Goal: Task Accomplishment & Management: Use online tool/utility

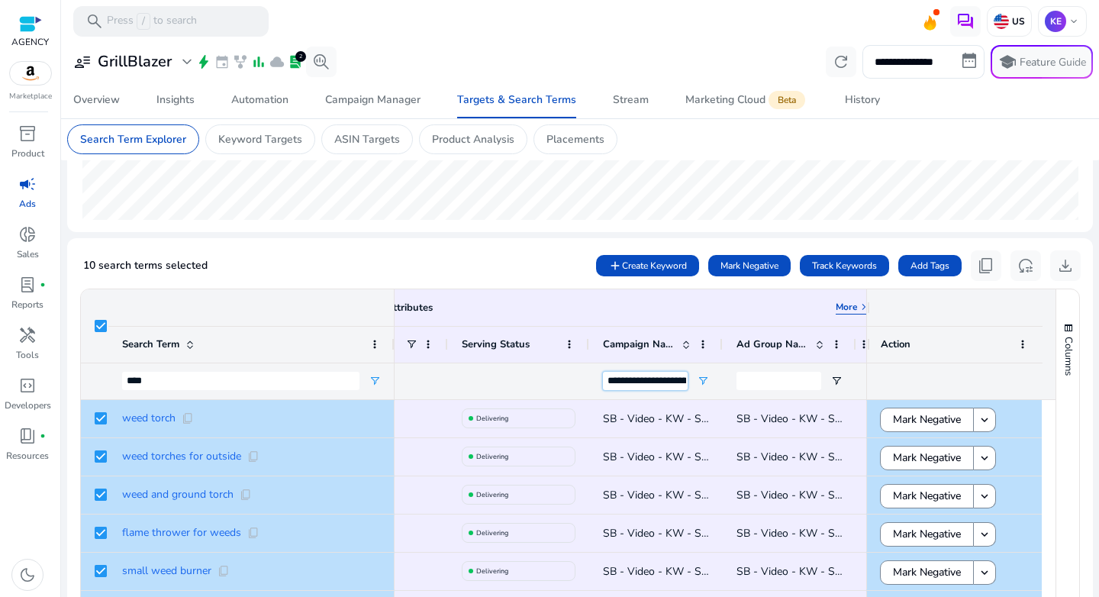
click at [656, 376] on input "**********" at bounding box center [645, 381] width 85 height 18
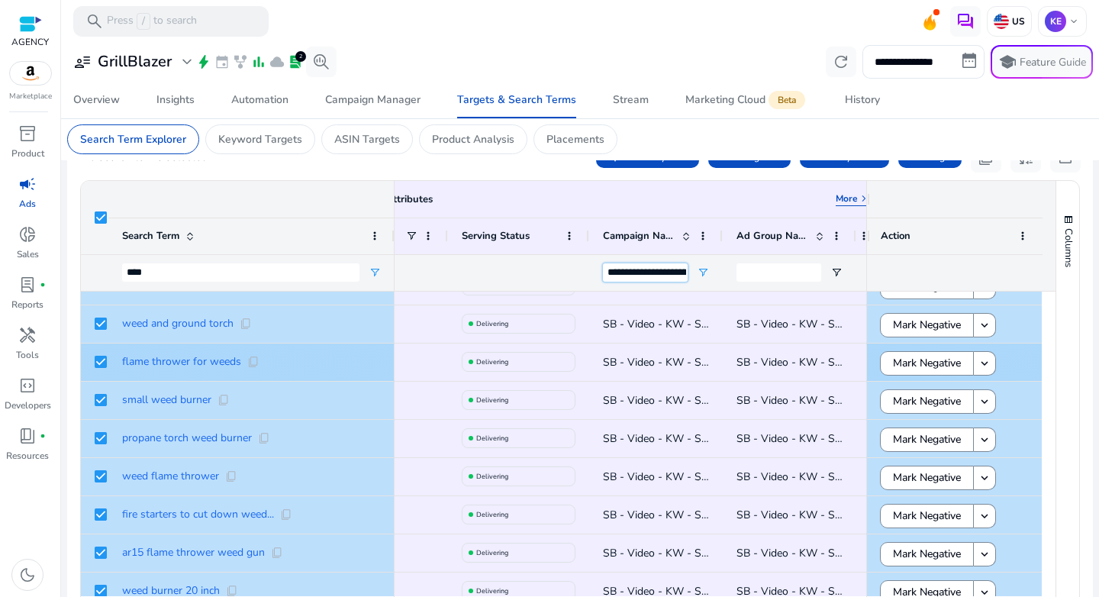
scroll to position [77, 0]
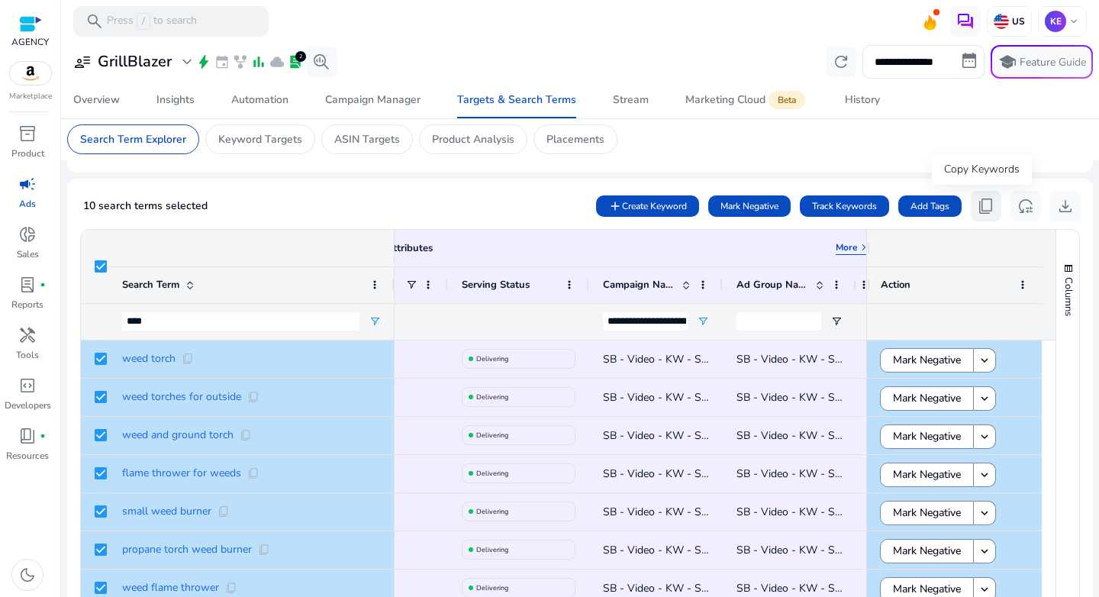
click at [984, 211] on span "content_copy" at bounding box center [986, 206] width 18 height 18
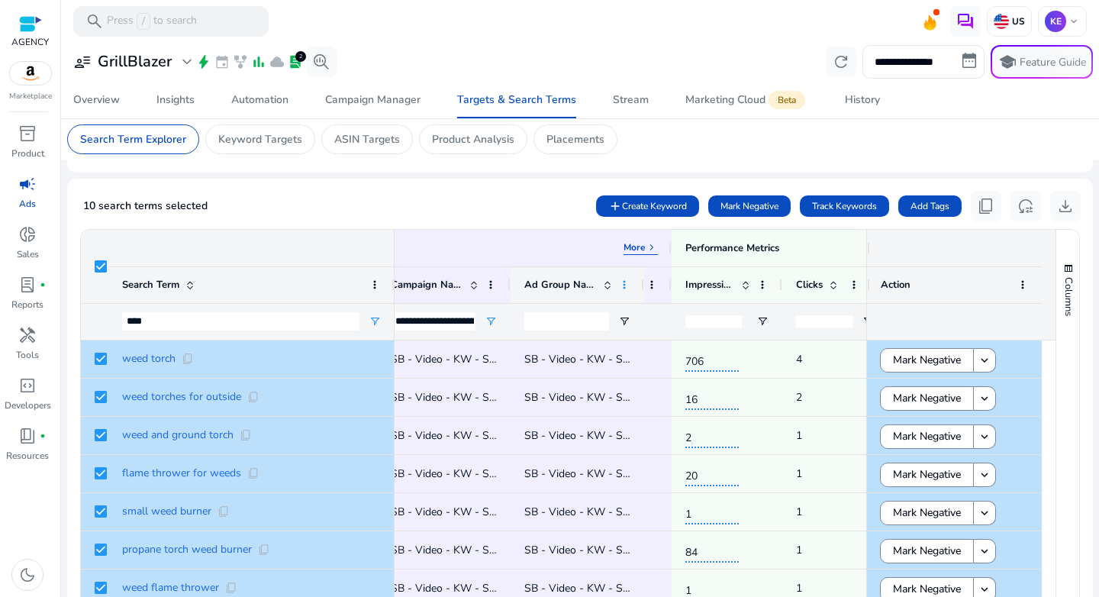
click at [624, 289] on span at bounding box center [624, 285] width 12 height 12
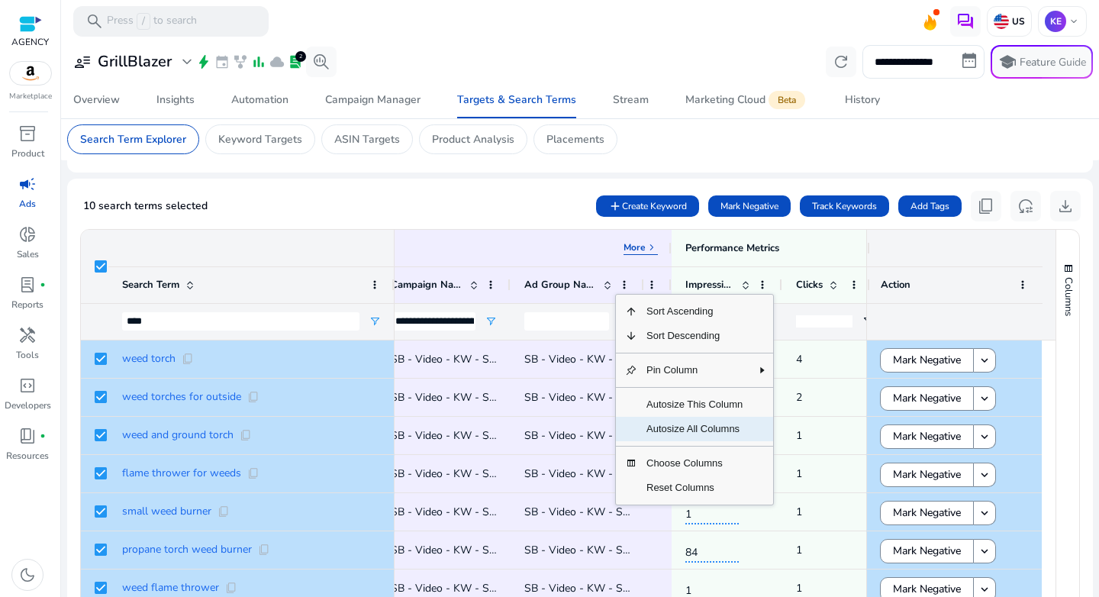
click at [671, 422] on span "Autosize All Columns" at bounding box center [694, 429] width 114 height 24
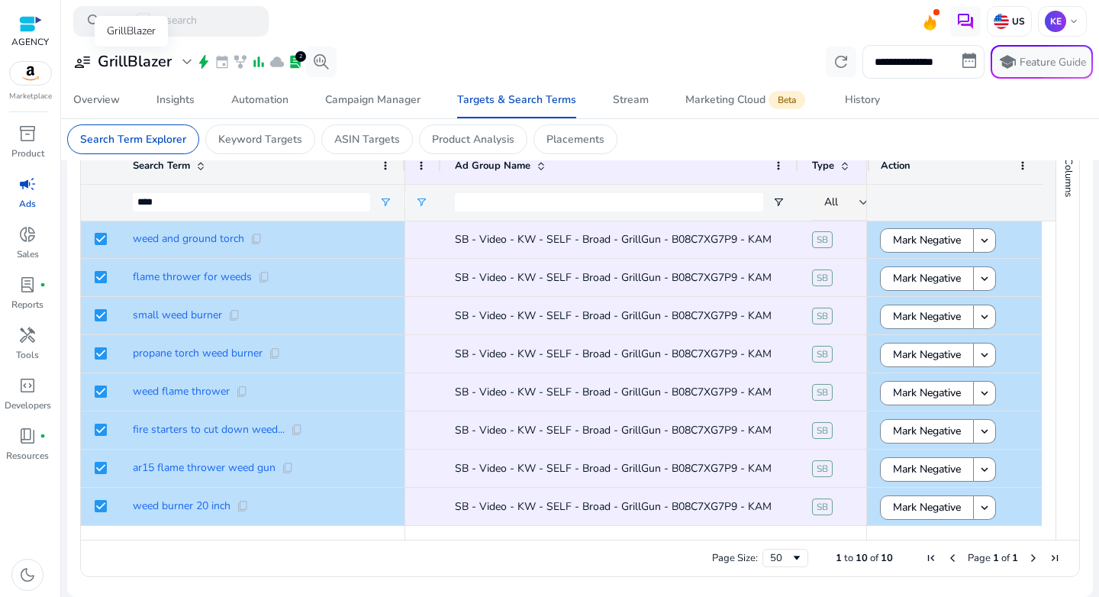
click at [127, 63] on h3 "GrillBlazer" at bounding box center [135, 62] width 74 height 18
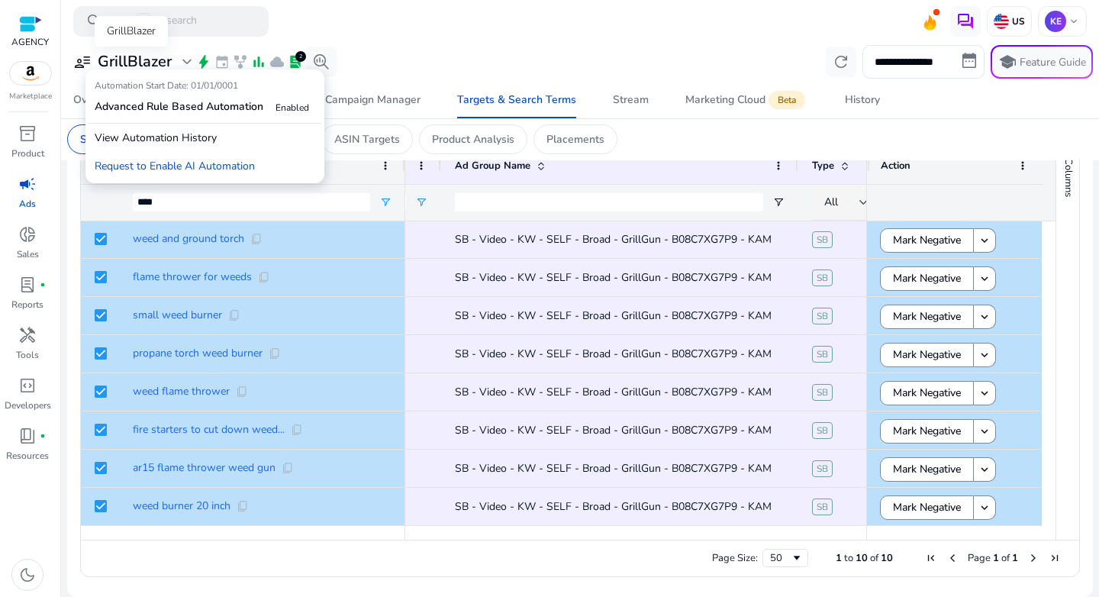
scroll to position [0, 0]
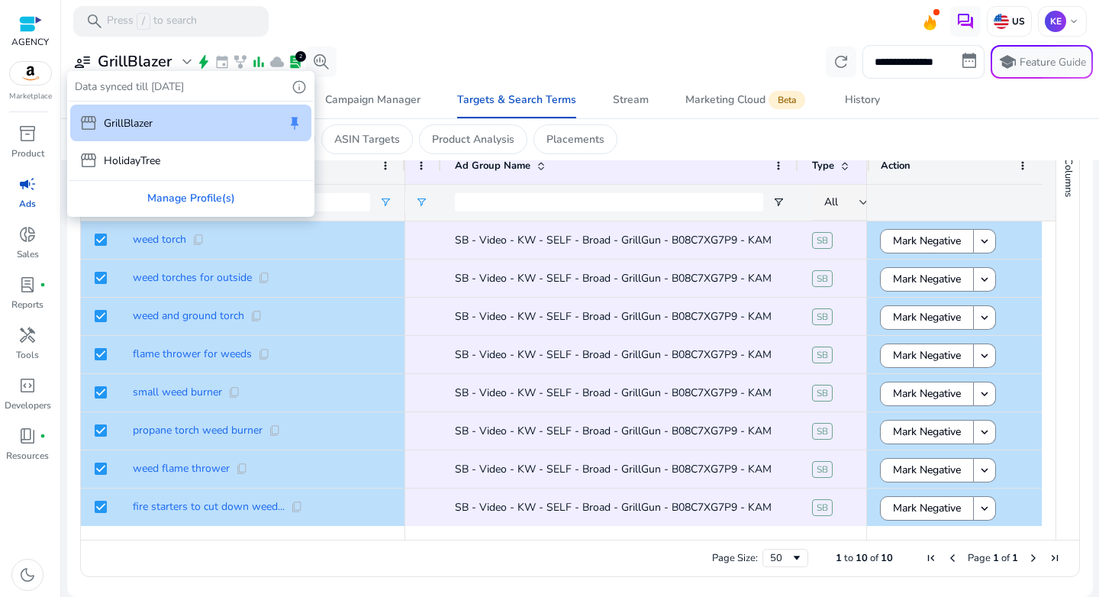
click at [477, 64] on div at bounding box center [549, 298] width 1099 height 597
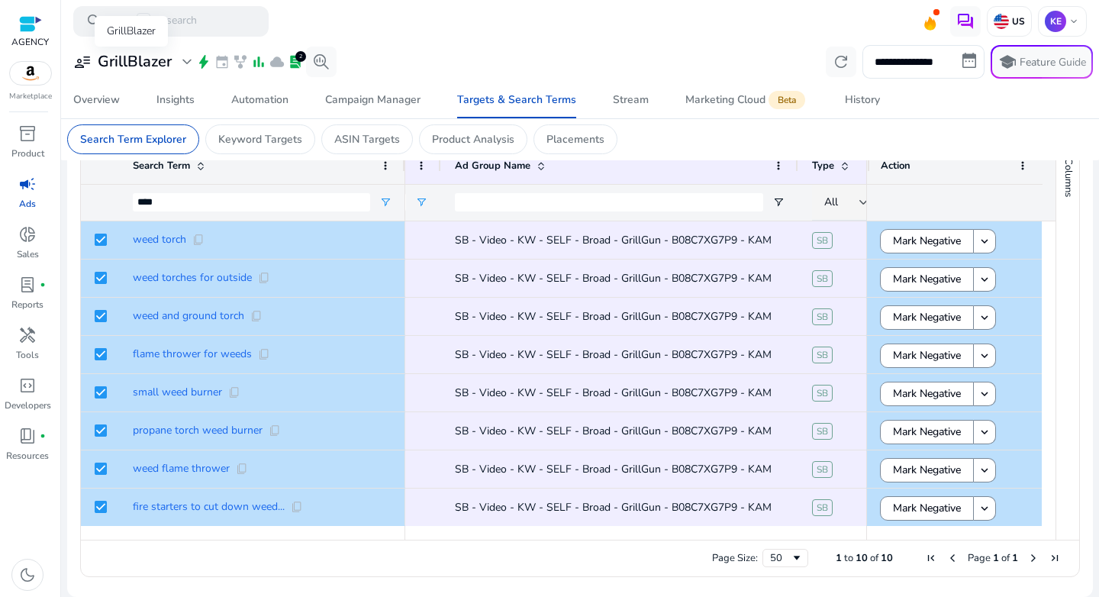
click at [189, 68] on span "expand_more" at bounding box center [187, 62] width 18 height 18
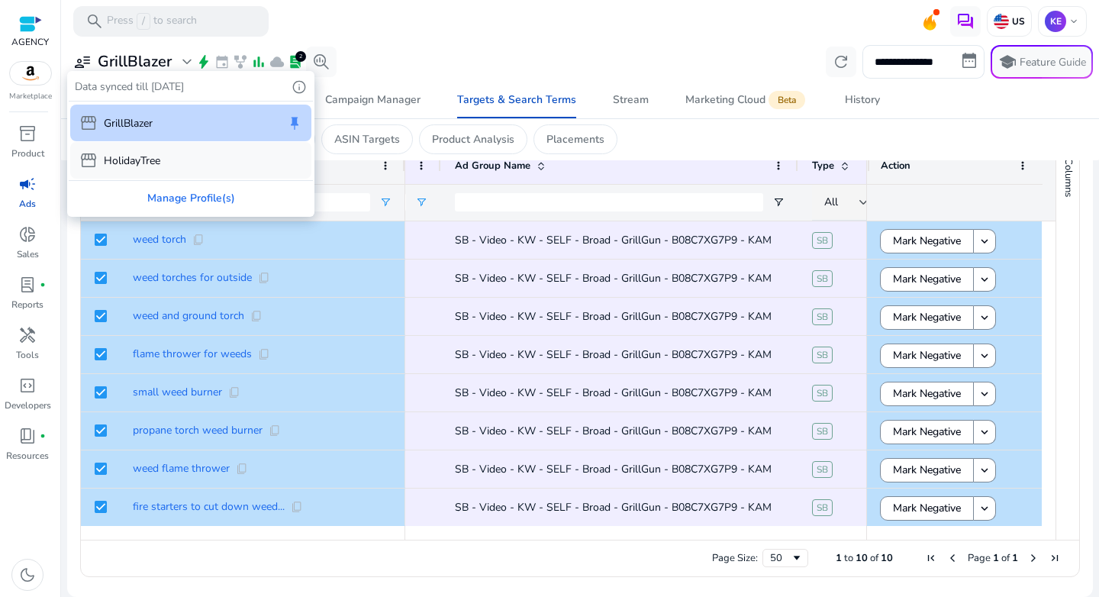
click at [163, 159] on div "storefront HolidayTree" at bounding box center [190, 160] width 241 height 37
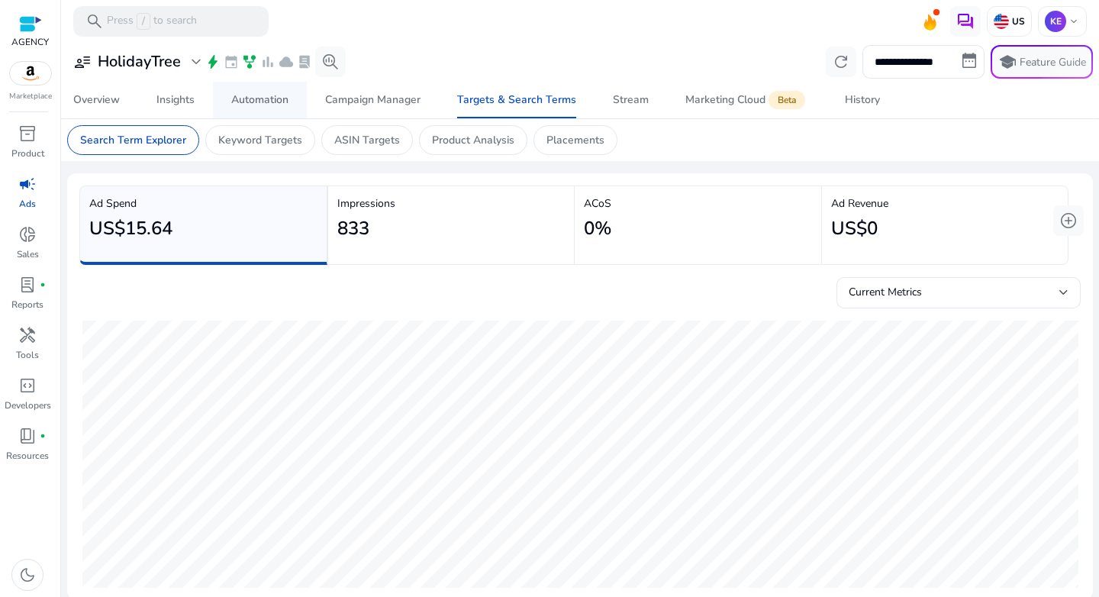
click at [224, 102] on link "Automation" at bounding box center [260, 100] width 94 height 37
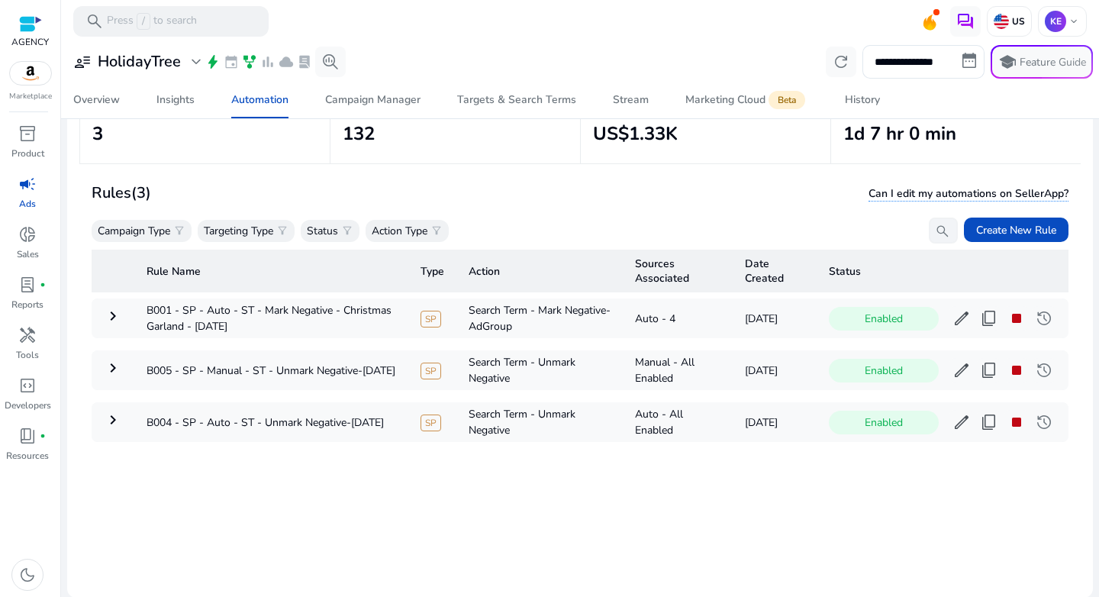
scroll to position [111, 0]
click at [111, 320] on mat-icon "keyboard_arrow_right" at bounding box center [113, 315] width 18 height 18
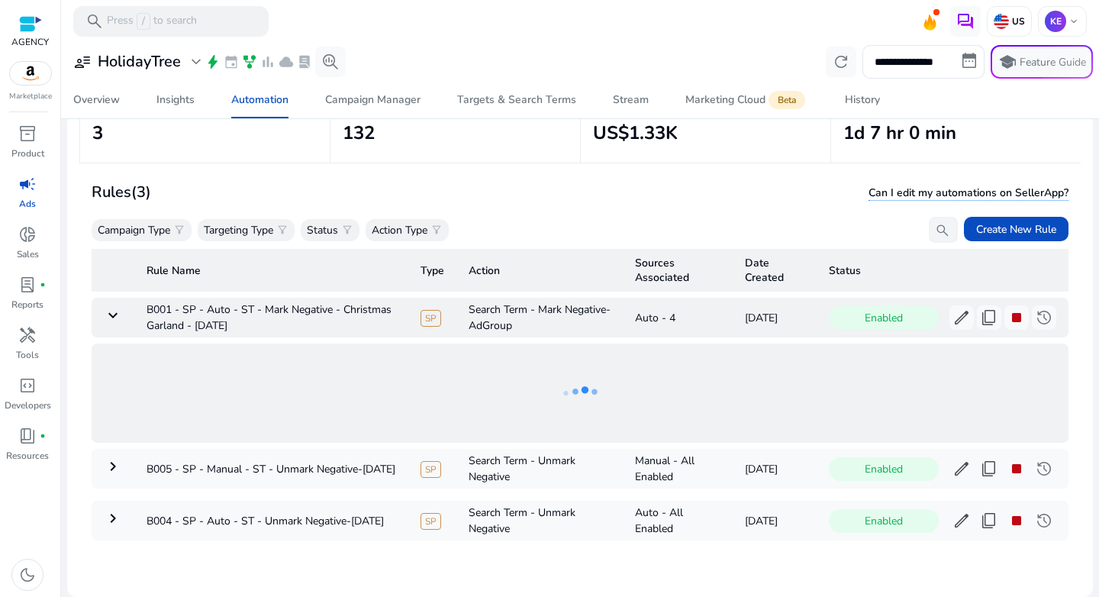
scroll to position [10, 0]
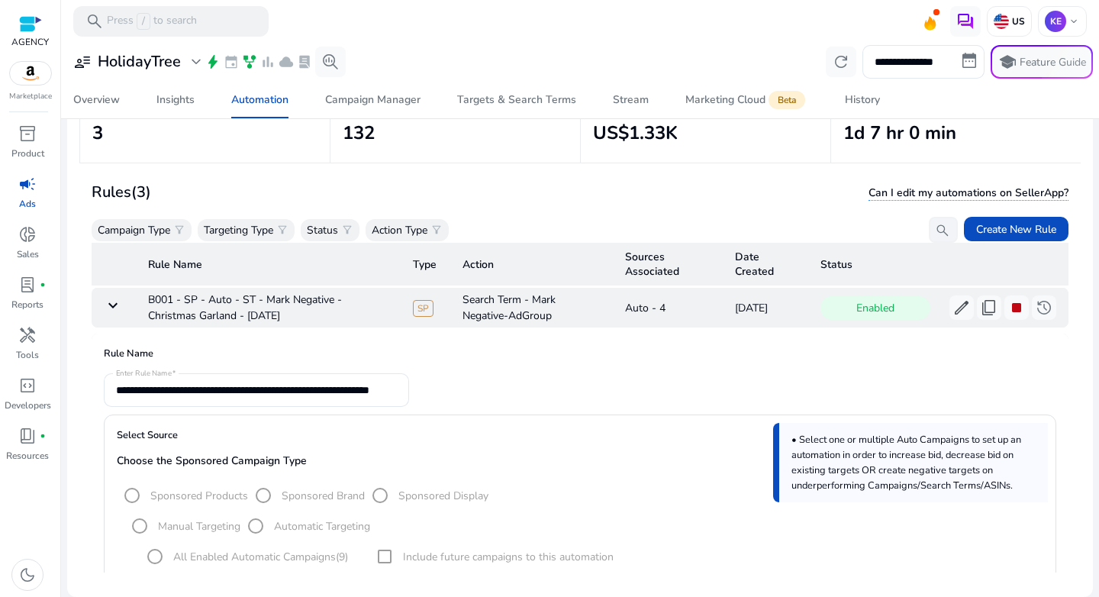
click at [111, 308] on mat-icon "keyboard_arrow_down" at bounding box center [113, 305] width 18 height 18
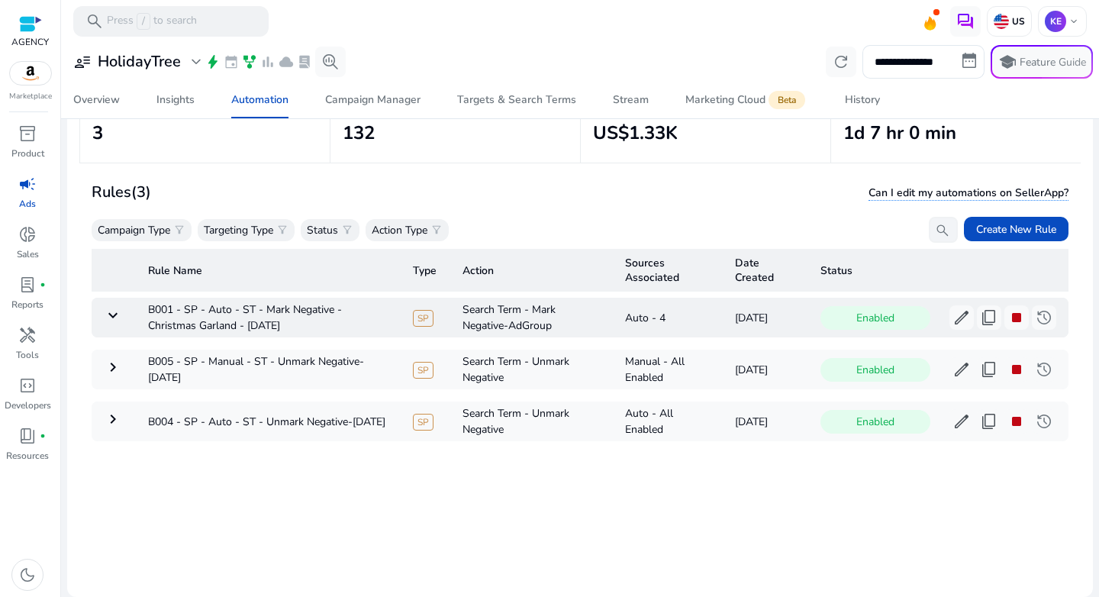
scroll to position [0, 0]
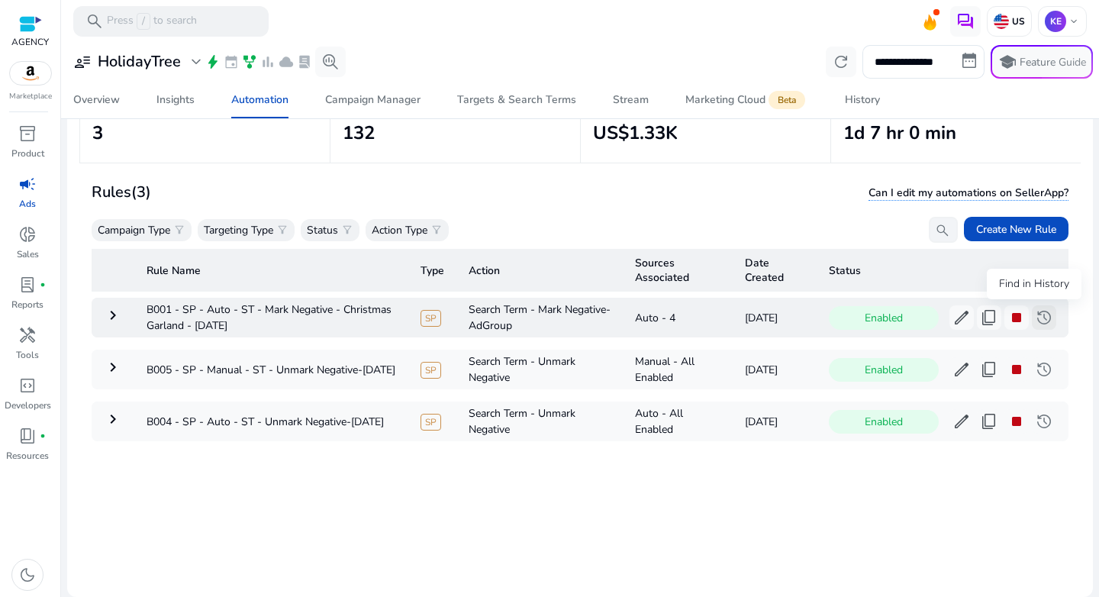
click at [1035, 321] on span "history" at bounding box center [1044, 317] width 18 height 18
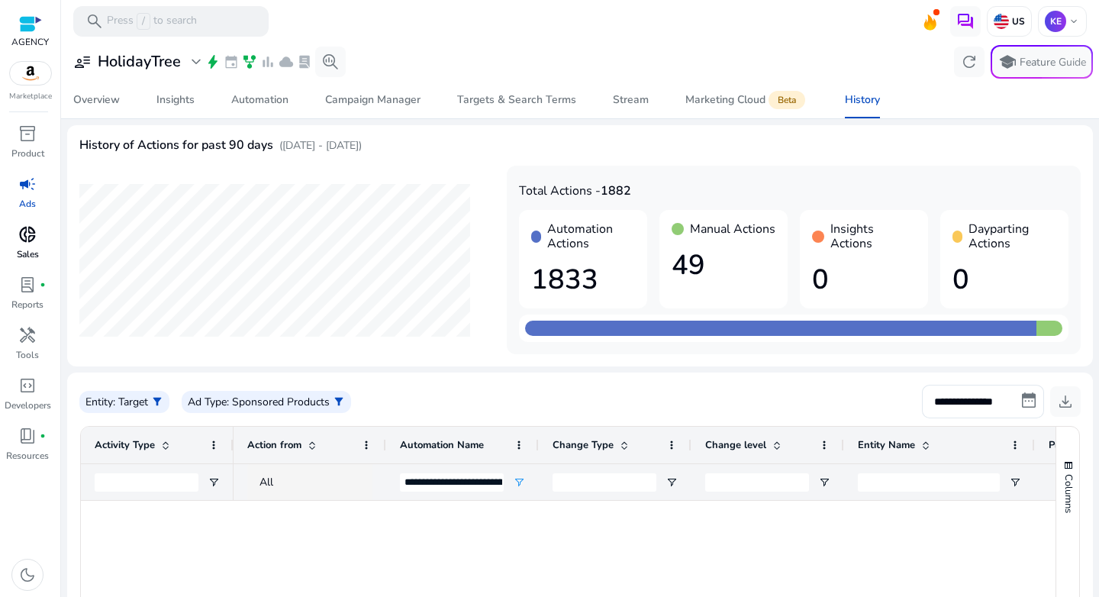
click at [27, 235] on span "donut_small" at bounding box center [27, 234] width 18 height 18
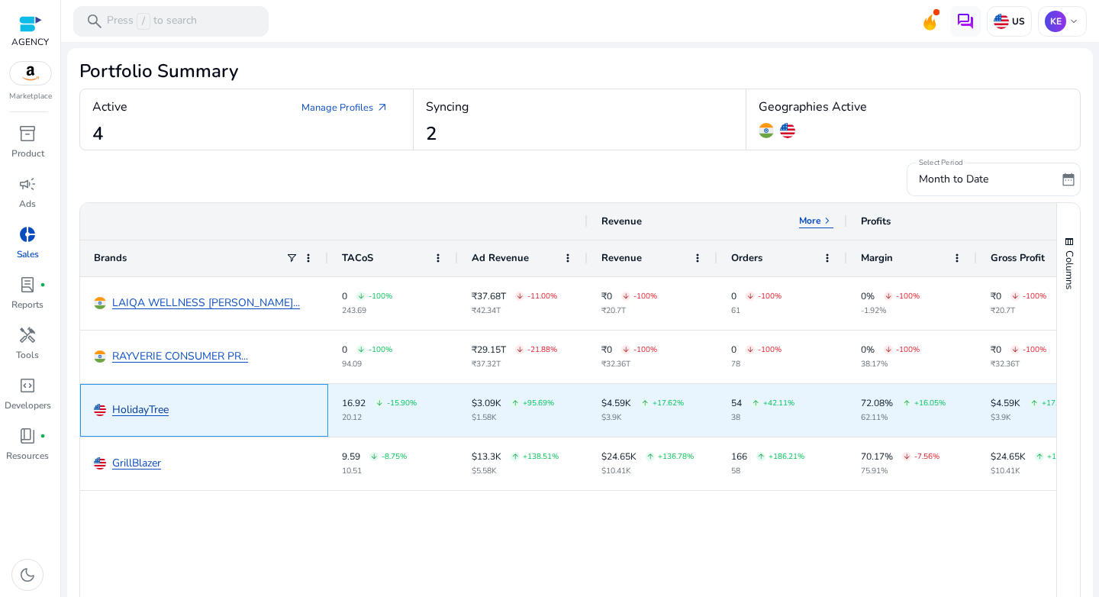
click at [150, 408] on link "HolidayTree" at bounding box center [140, 410] width 56 height 11
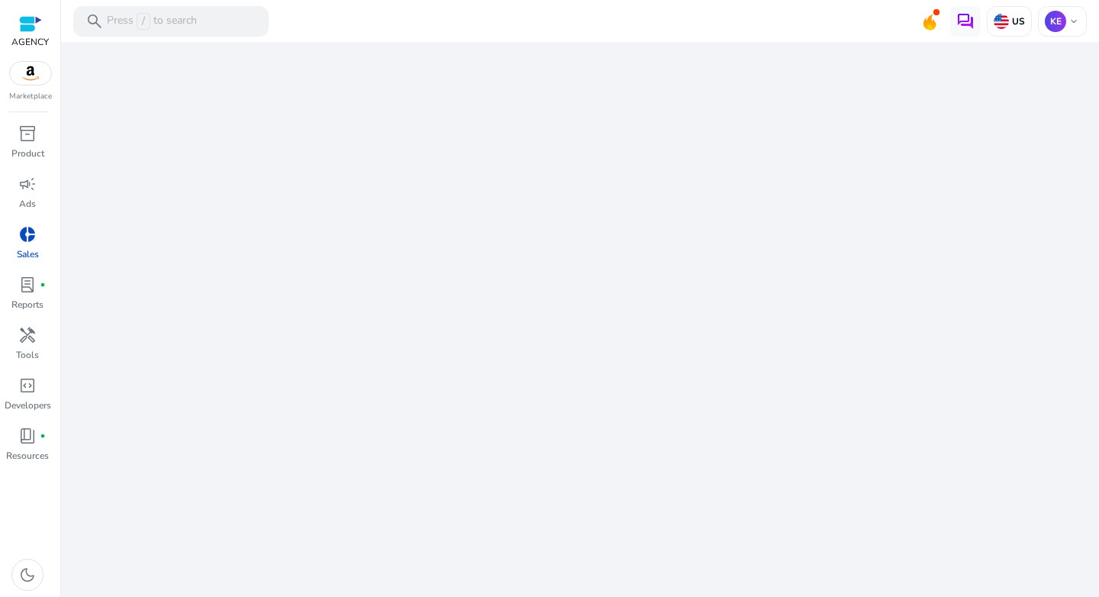
select select "*"
select select "**"
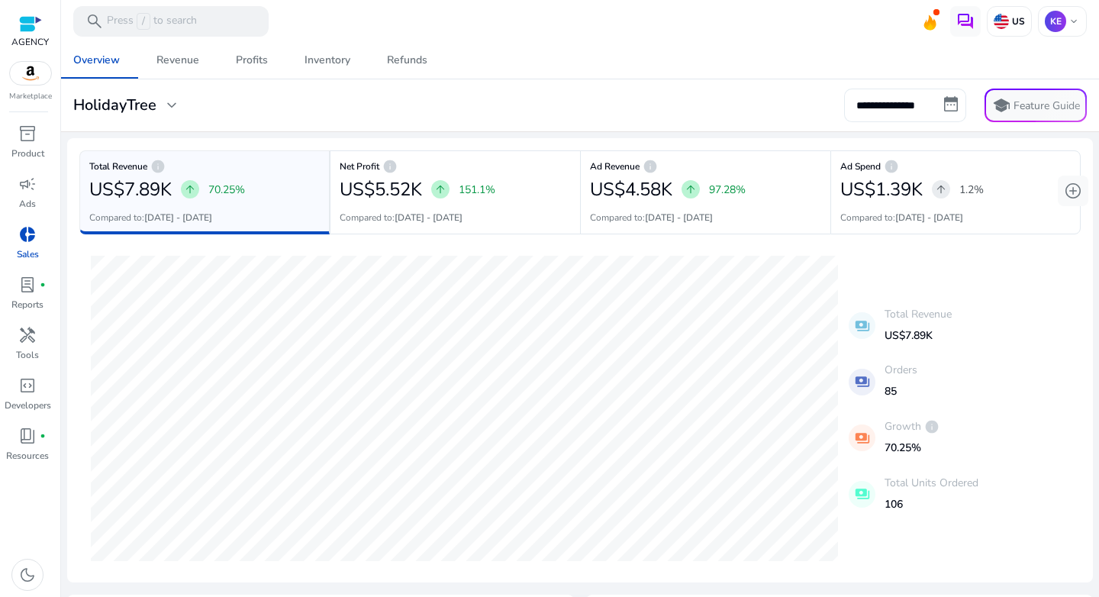
click at [844, 115] on input "**********" at bounding box center [905, 106] width 122 height 34
select select "*"
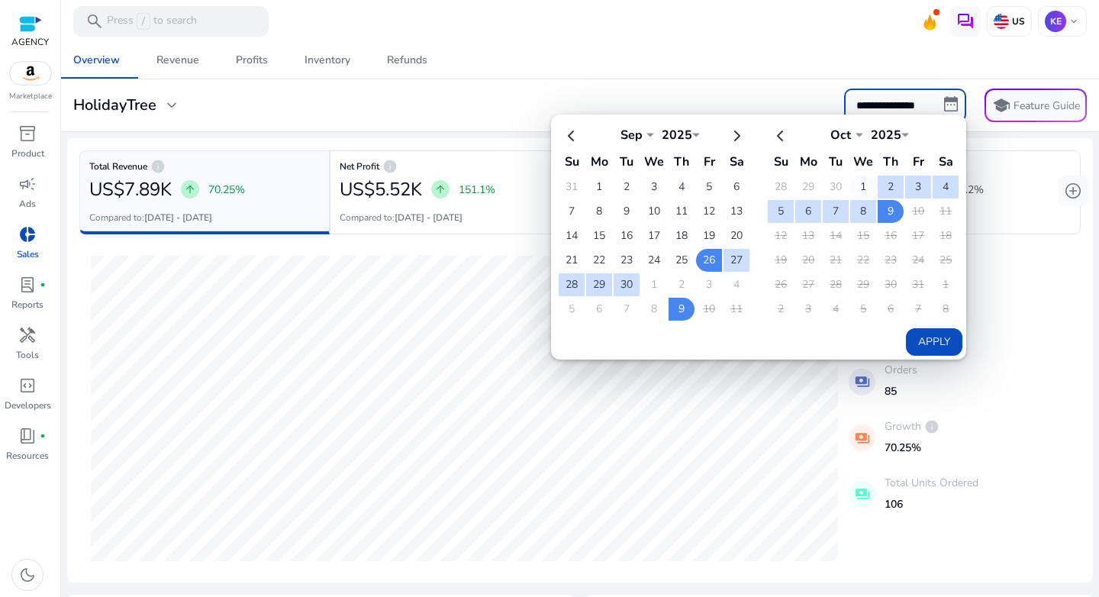
click at [850, 182] on td "1" at bounding box center [863, 187] width 26 height 23
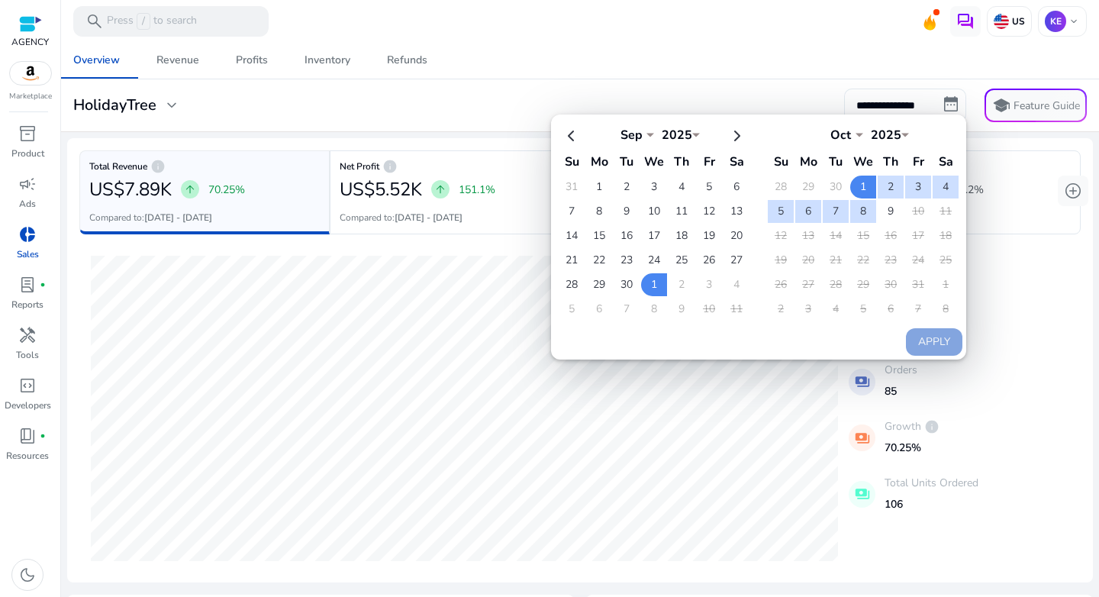
drag, startPoint x: 888, startPoint y: 211, endPoint x: 888, endPoint y: 234, distance: 22.9
click at [888, 211] on td "9" at bounding box center [891, 211] width 26 height 23
click at [921, 327] on div "Apply" at bounding box center [756, 234] width 411 height 241
click at [939, 342] on button "Apply" at bounding box center [934, 341] width 56 height 27
type input "**********"
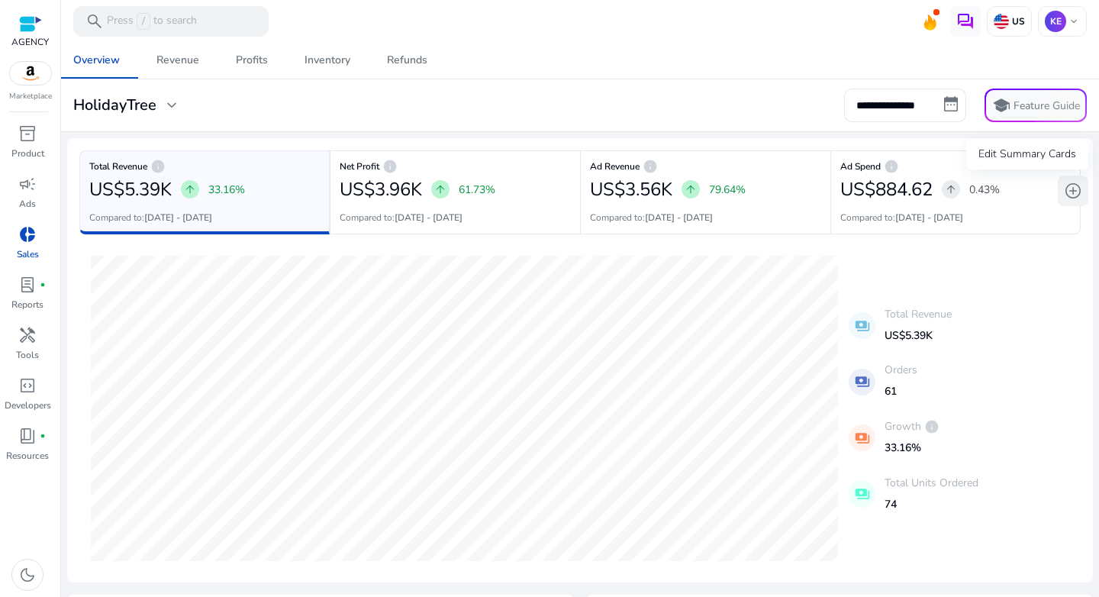
click at [1076, 189] on span "add_circle" at bounding box center [1073, 191] width 18 height 18
click at [698, 120] on div "**********" at bounding box center [580, 106] width 1026 height 34
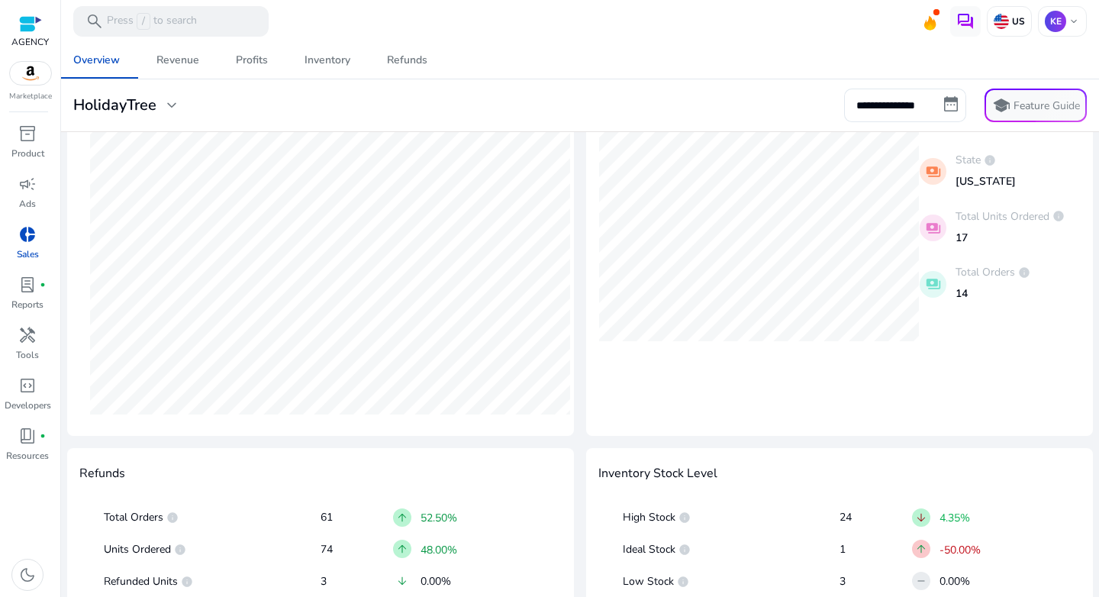
scroll to position [526, 0]
